Goal: Check status: Check status

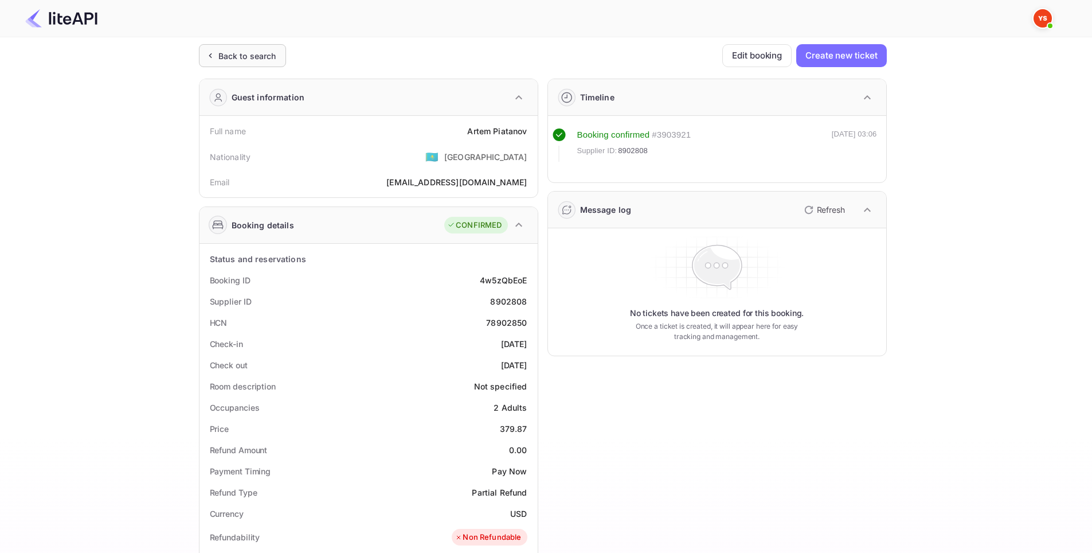
click at [238, 56] on div "Back to search" at bounding box center [247, 56] width 58 height 12
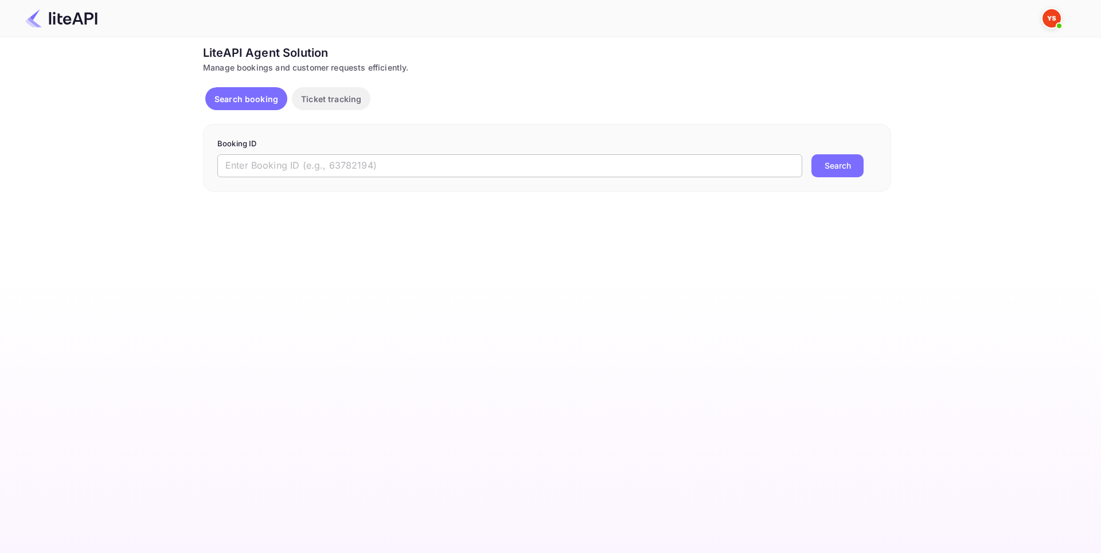
click at [341, 159] on input "text" at bounding box center [509, 165] width 585 height 23
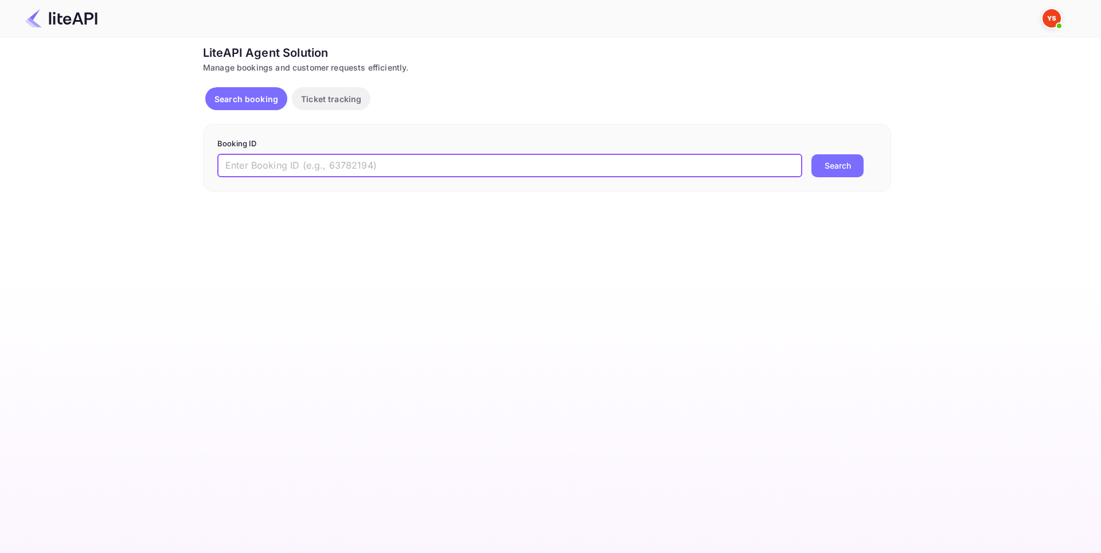
paste input "8713835"
type input "8713835"
click at [824, 166] on button "Search" at bounding box center [837, 165] width 52 height 23
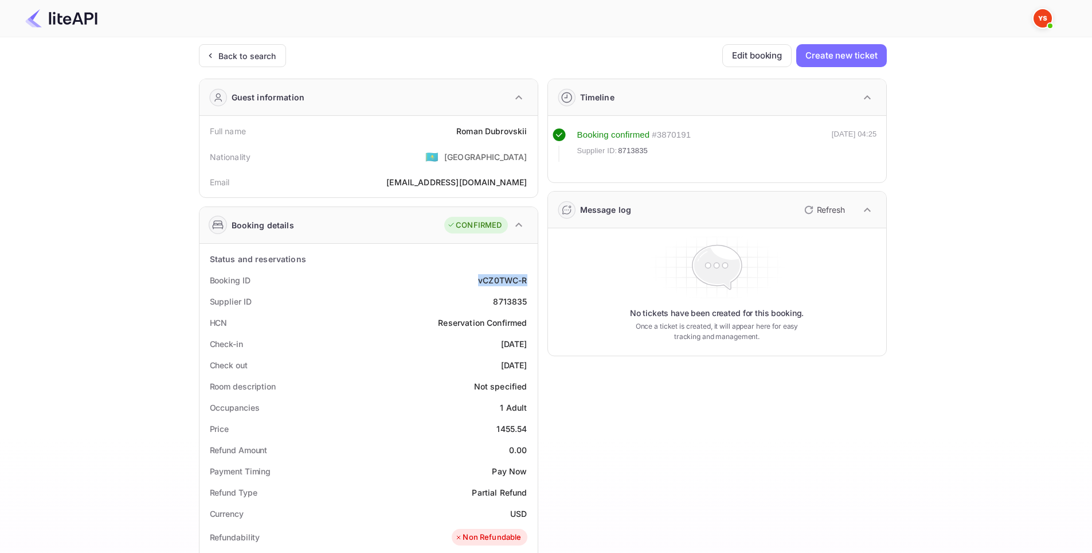
drag, startPoint x: 476, startPoint y: 280, endPoint x: 528, endPoint y: 280, distance: 51.6
click at [528, 280] on div "Booking ID vCZ0TWC-R" at bounding box center [368, 279] width 329 height 21
copy div "vCZ0TWC-R"
click at [639, 427] on div "Timeline Booking confirmed # 3870191 Supplier ID: 8713835 [DATE] 04:25 Message …" at bounding box center [712, 476] width 349 height 815
drag, startPoint x: 487, startPoint y: 300, endPoint x: 534, endPoint y: 300, distance: 47.6
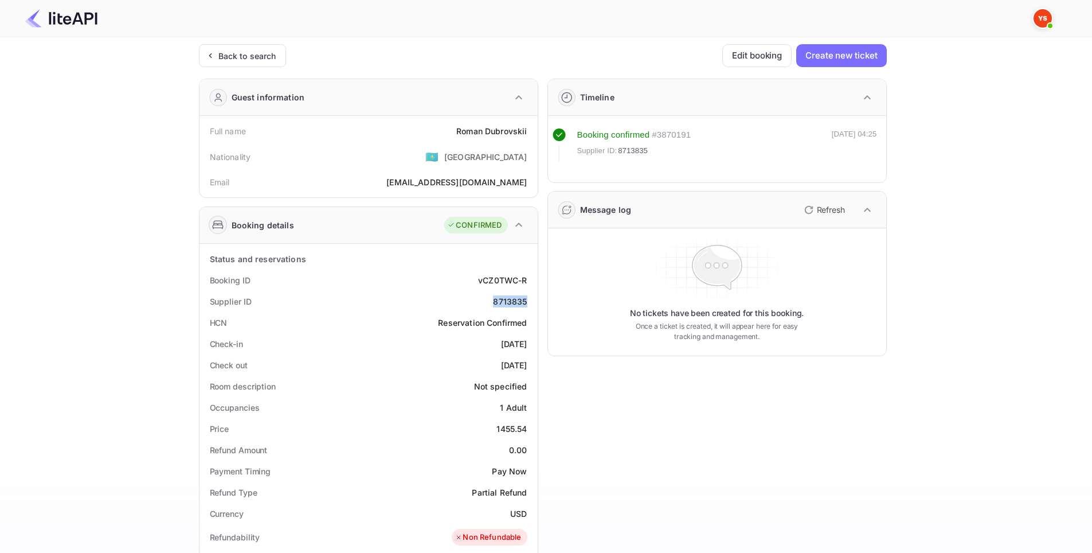
click at [534, 300] on div "Status and reservations Booking ID vCZ0TWC-R Supplier ID 8713835 HCN Reservatio…" at bounding box center [368, 560] width 338 height 632
copy div "8713835"
drag, startPoint x: 447, startPoint y: 126, endPoint x: 530, endPoint y: 130, distance: 82.6
click at [530, 130] on div "Full name [PERSON_NAME]" at bounding box center [368, 130] width 329 height 21
copy div "[PERSON_NAME]"
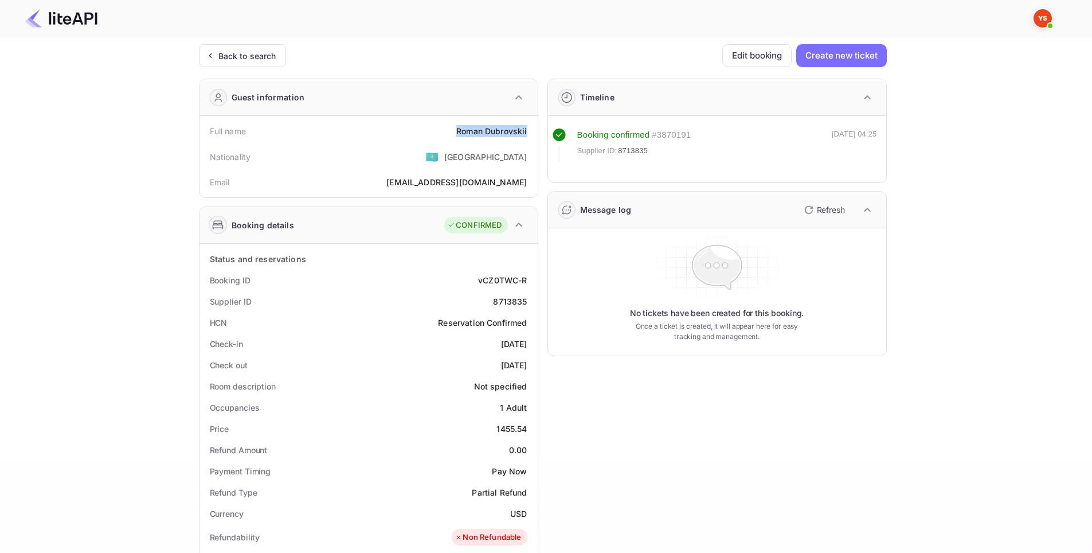
drag, startPoint x: 474, startPoint y: 343, endPoint x: 527, endPoint y: 340, distance: 53.4
click at [527, 340] on div "Check-in [DATE]" at bounding box center [368, 343] width 329 height 21
copy div "[DATE]"
drag, startPoint x: 487, startPoint y: 361, endPoint x: 533, endPoint y: 359, distance: 46.5
click at [533, 359] on div "Status and reservations Booking ID vCZ0TWC-R Supplier ID 8713835 HCN Reservatio…" at bounding box center [368, 560] width 338 height 632
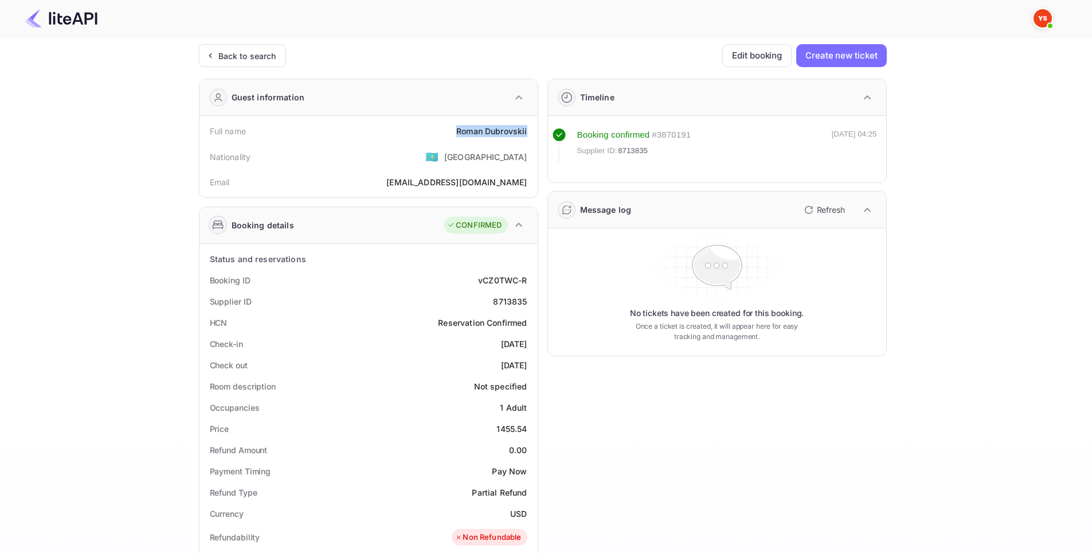
copy div "[DATE]"
